Goal: Find specific page/section: Find specific page/section

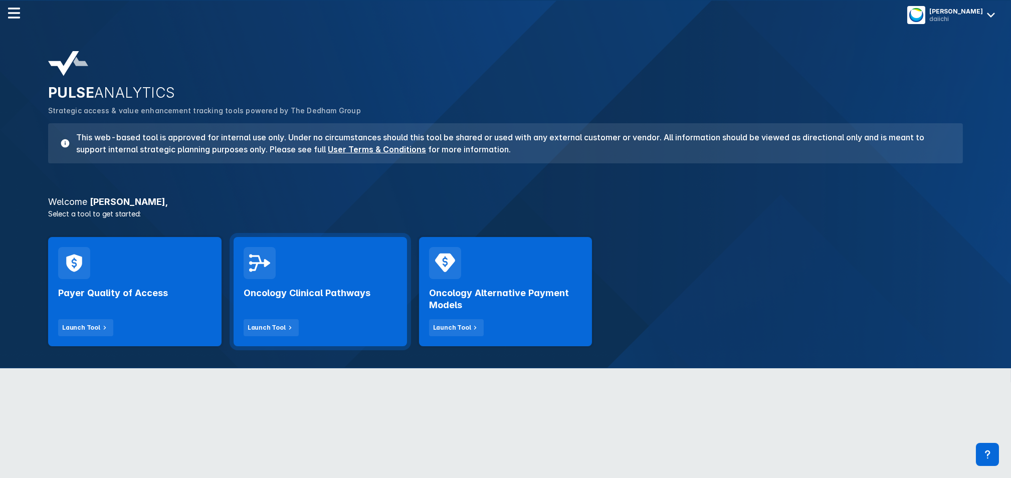
click at [329, 276] on div "Oncology Clinical Pathways Launch Tool" at bounding box center [321, 291] width 174 height 109
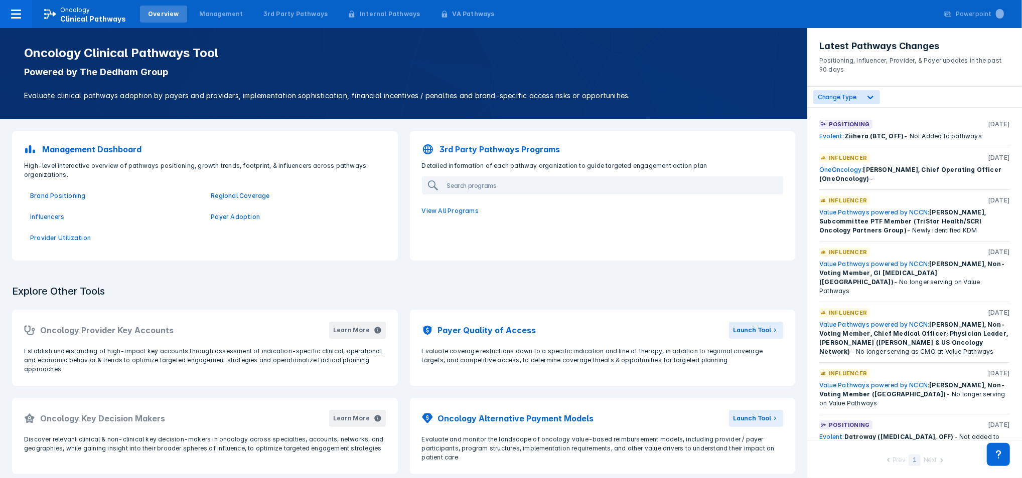
click at [921, 137] on div "Evolent: Ziihera (BTC, OFF) - Not Added to pathways" at bounding box center [914, 136] width 191 height 9
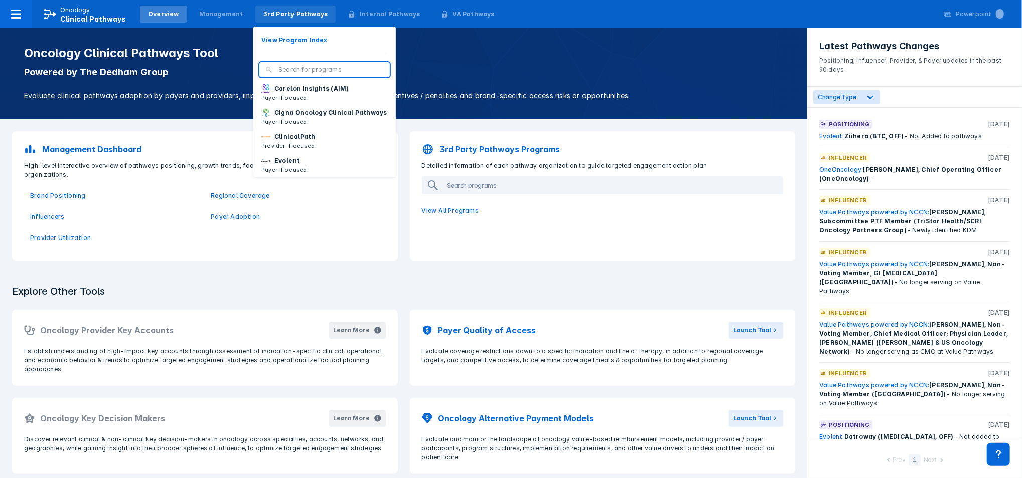
click at [263, 13] on div "3rd Party Pathways" at bounding box center [295, 14] width 65 height 9
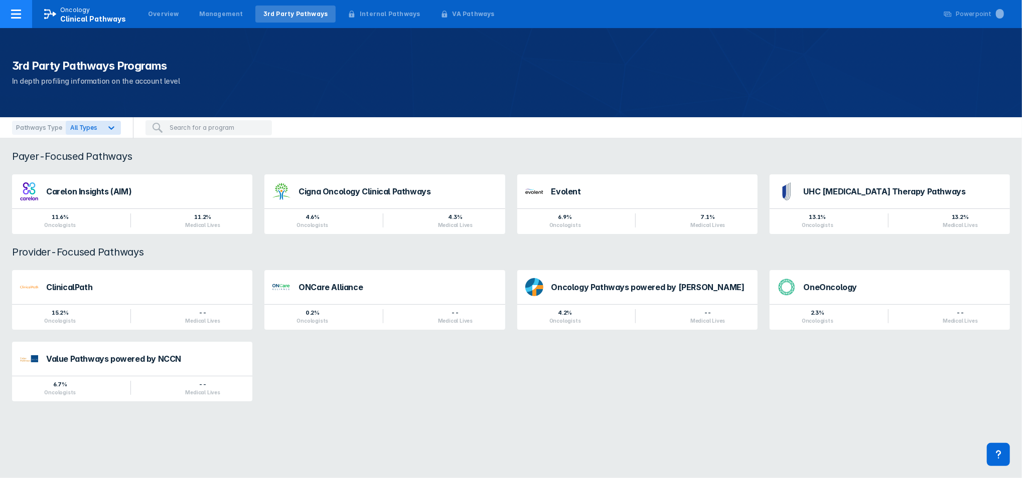
click at [30, 15] on div at bounding box center [16, 14] width 32 height 28
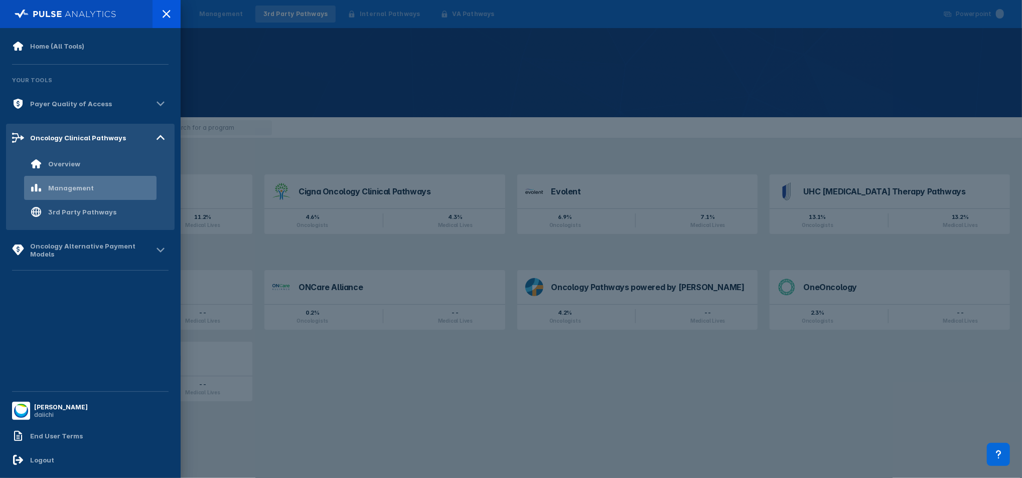
click at [87, 185] on div "Management" at bounding box center [71, 188] width 46 height 8
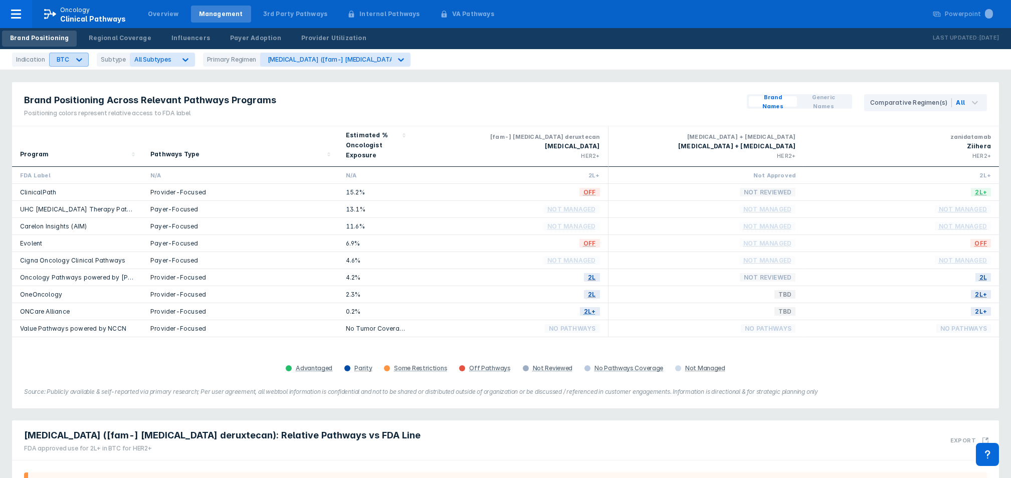
click at [83, 60] on div at bounding box center [79, 60] width 18 height 18
click at [83, 193] on div "[MEDICAL_DATA]" at bounding box center [80, 200] width 57 height 20
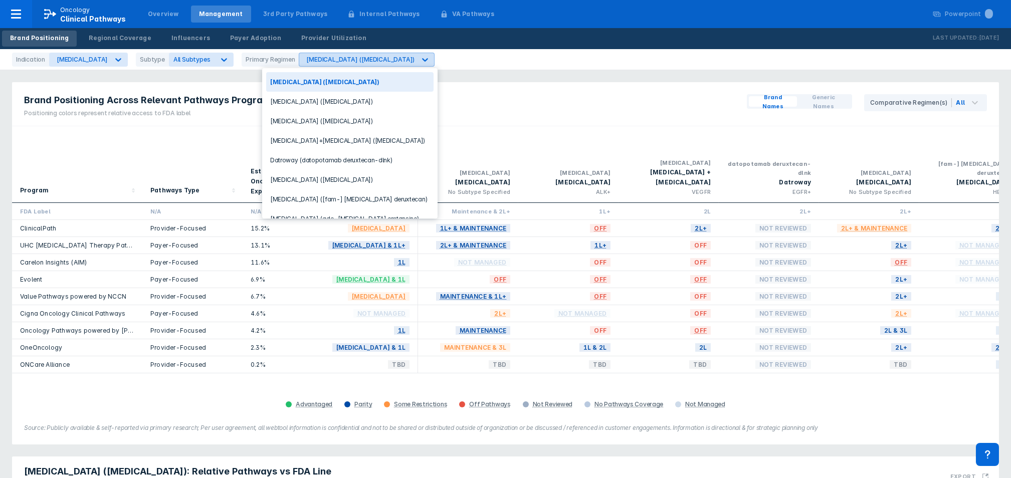
click at [306, 60] on div "[MEDICAL_DATA] ([MEDICAL_DATA])" at bounding box center [360, 60] width 108 height 8
click at [324, 161] on div "Datroway (datopotamab deruxtecan-dlnk)" at bounding box center [349, 160] width 167 height 20
